Goal: Download file/media

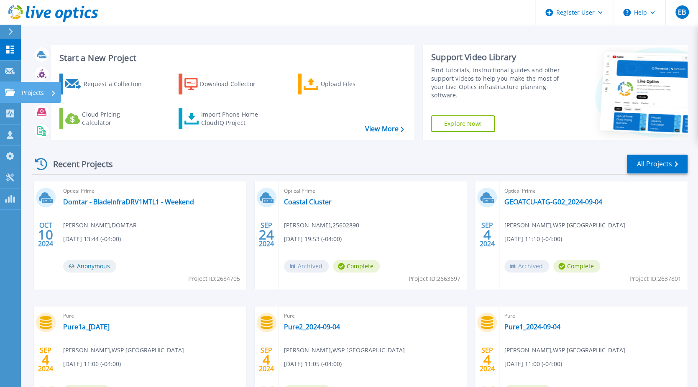
click at [26, 90] on p "Projects" at bounding box center [33, 93] width 22 height 22
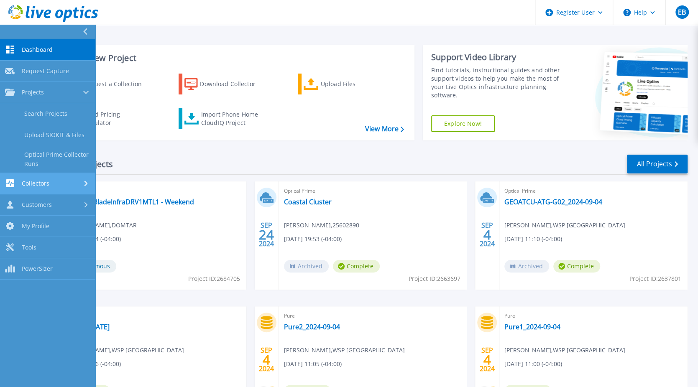
click at [33, 184] on span "Collectors" at bounding box center [36, 184] width 28 height 8
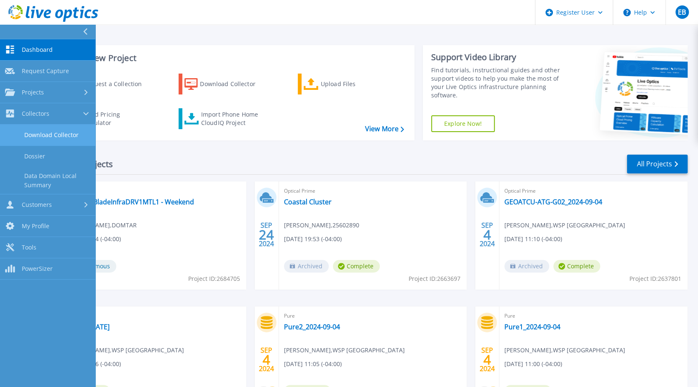
click at [36, 139] on link "Download Collector" at bounding box center [47, 135] width 95 height 21
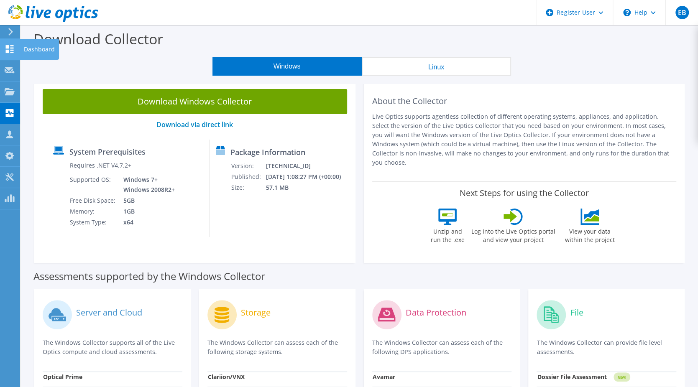
click at [9, 49] on icon at bounding box center [10, 49] width 10 height 8
